Goal: Task Accomplishment & Management: Manage account settings

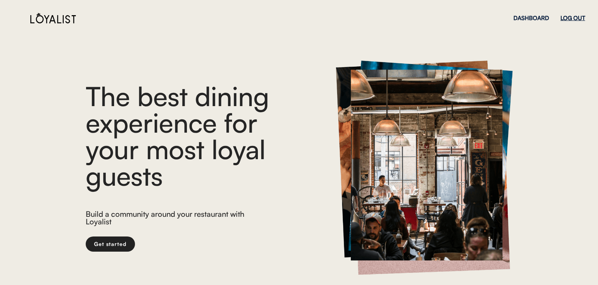
click at [568, 19] on div "LOG OUT" at bounding box center [572, 18] width 25 height 6
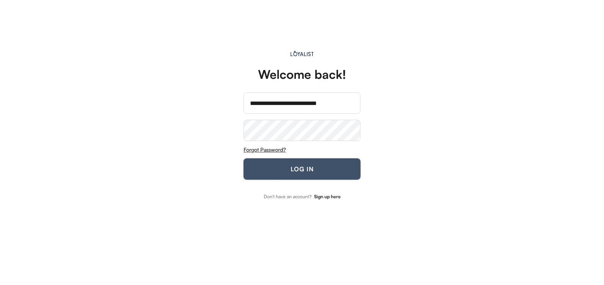
click at [289, 168] on button "LOG IN" at bounding box center [301, 169] width 117 height 21
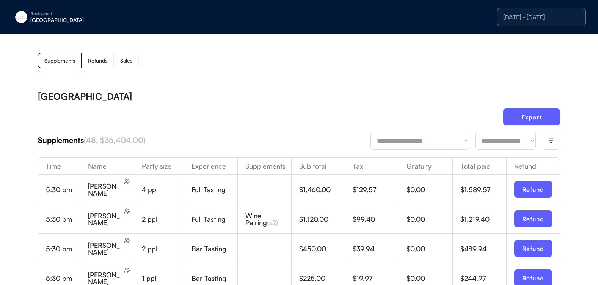
click at [551, 138] on img at bounding box center [551, 140] width 7 height 7
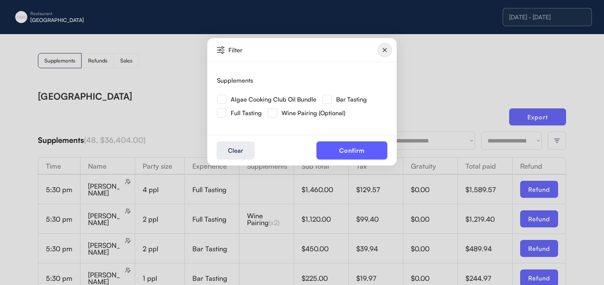
click at [383, 49] on img at bounding box center [384, 50] width 14 height 14
